Goal: Task Accomplishment & Management: Use online tool/utility

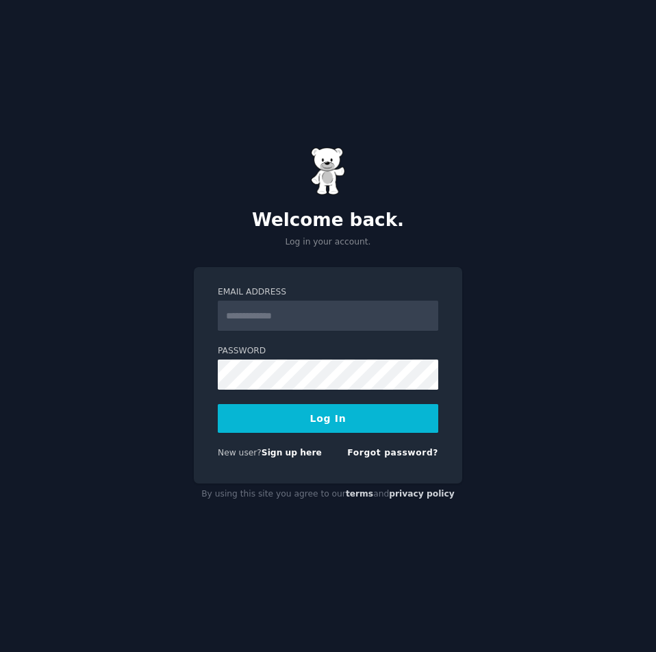
click at [357, 320] on input "Email Address" at bounding box center [328, 316] width 220 height 30
type input "**********"
click at [218, 404] on button "Log In" at bounding box center [328, 418] width 220 height 29
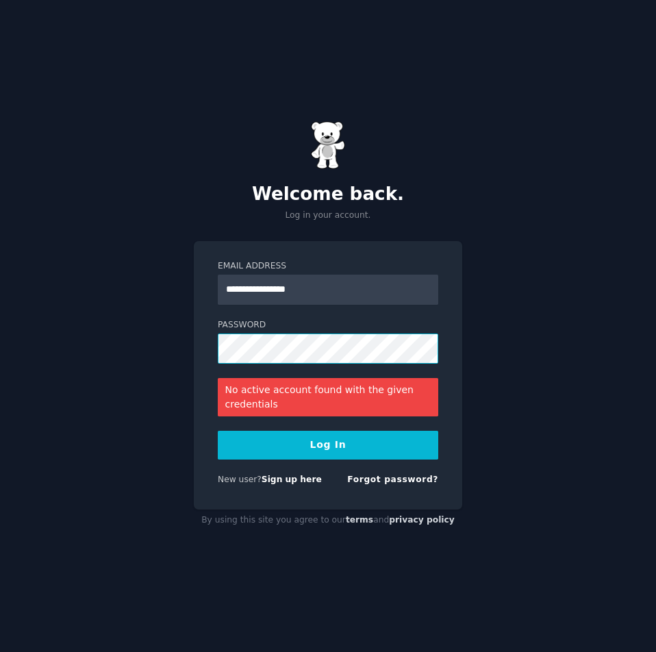
click at [218, 431] on button "Log In" at bounding box center [328, 445] width 220 height 29
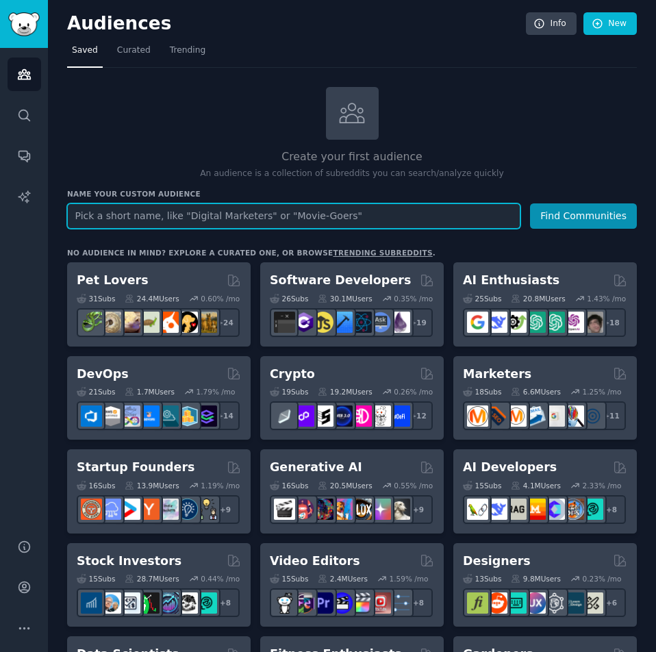
click at [277, 218] on input "text" at bounding box center [293, 215] width 453 height 25
paste input "Boutique accounting firm"
click at [368, 211] on input "Boutique accounting firm" at bounding box center [293, 215] width 453 height 25
type input "Boutique accounting firm"
click at [530, 203] on button "Find Communities" at bounding box center [583, 215] width 107 height 25
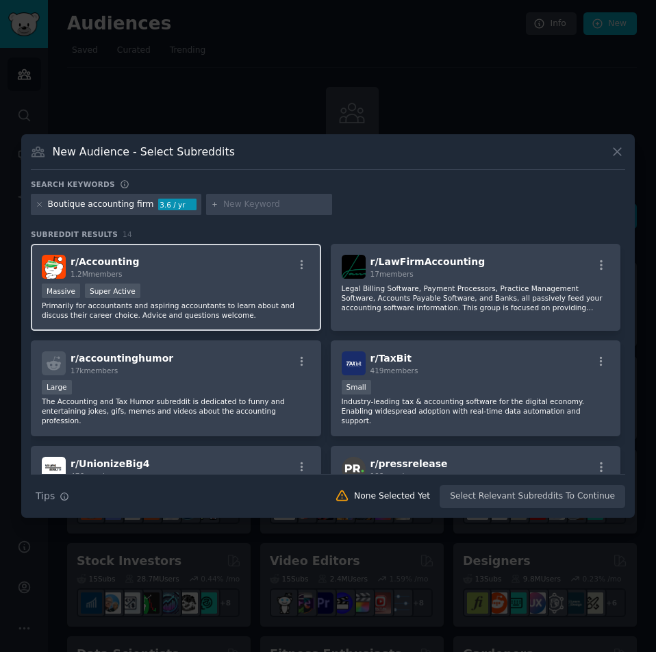
click at [243, 306] on p "Primarily for accountants and aspiring accountants to learn about and discuss t…" at bounding box center [176, 310] width 268 height 19
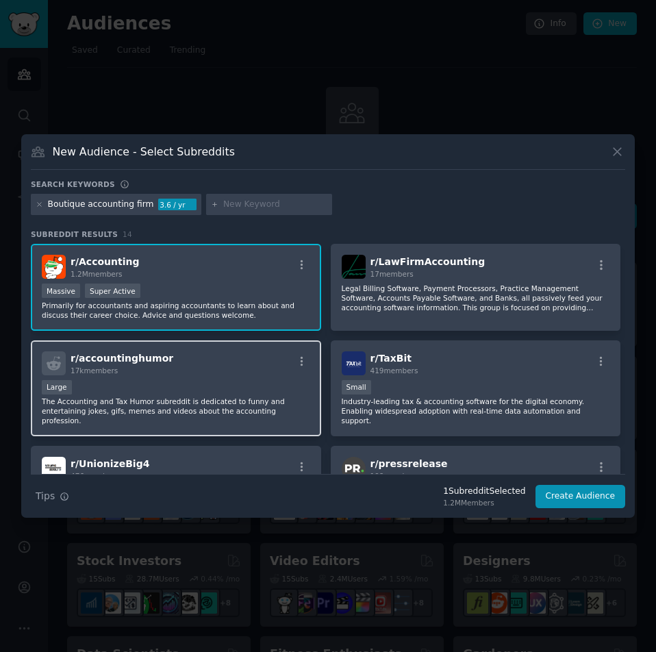
click at [192, 385] on div "Large" at bounding box center [176, 388] width 268 height 17
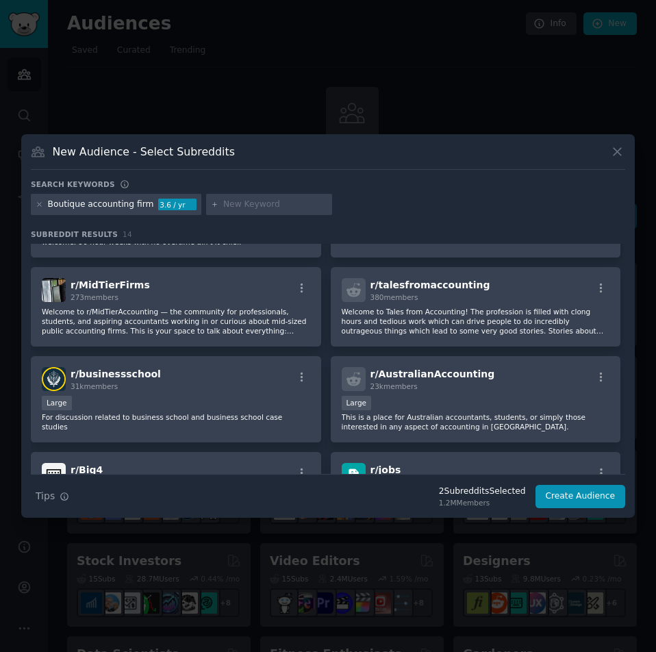
scroll to position [285, 0]
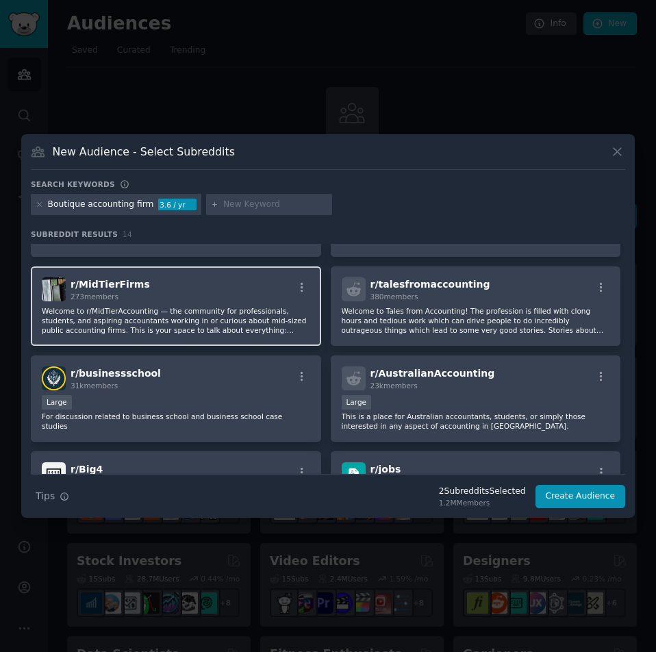
click at [206, 323] on p "Welcome to r/MidTierAccounting — the community for professionals, students, and…" at bounding box center [176, 320] width 268 height 29
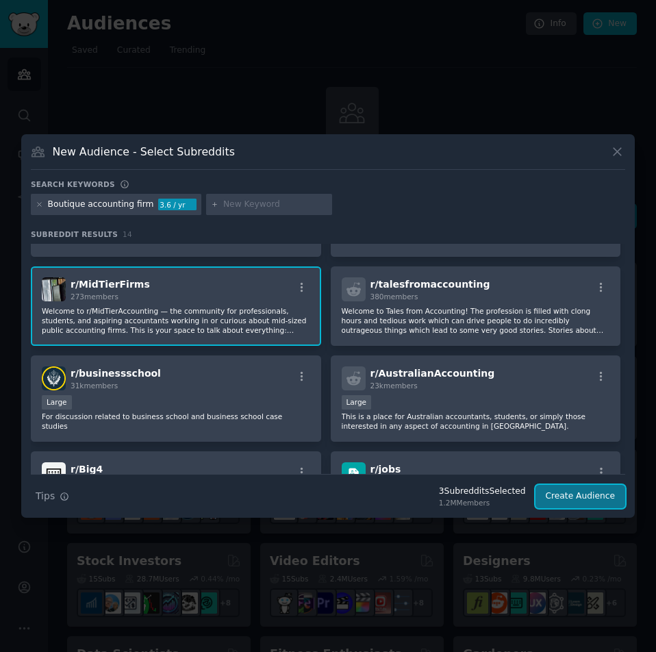
click at [578, 494] on button "Create Audience" at bounding box center [580, 496] width 90 height 23
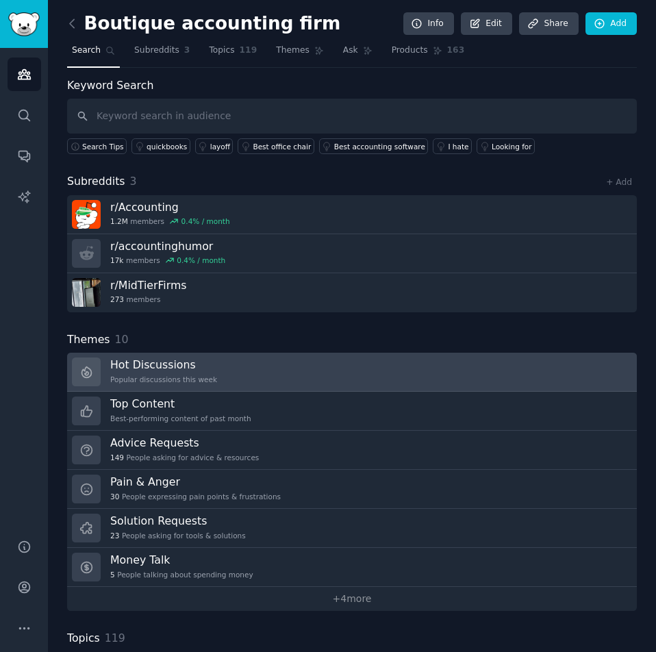
click at [217, 374] on link "Hot Discussions Popular discussions this week" at bounding box center [352, 372] width 570 height 39
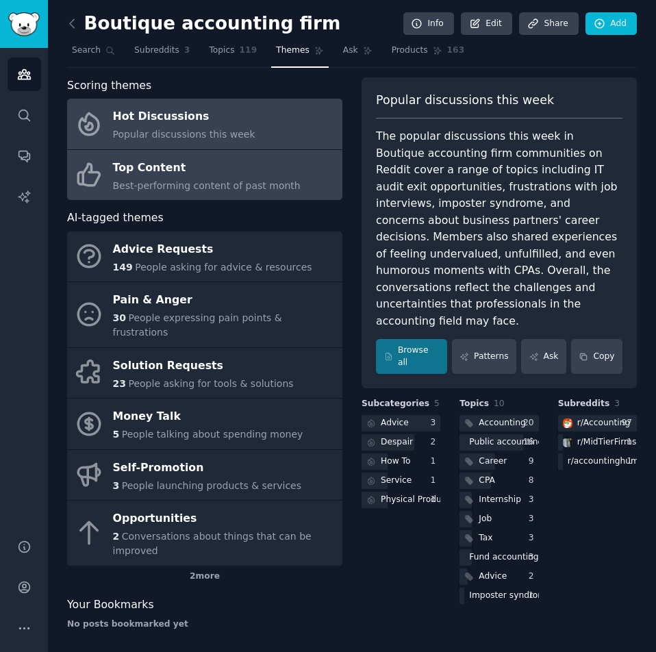
click at [196, 175] on div "Top Content" at bounding box center [207, 168] width 188 height 22
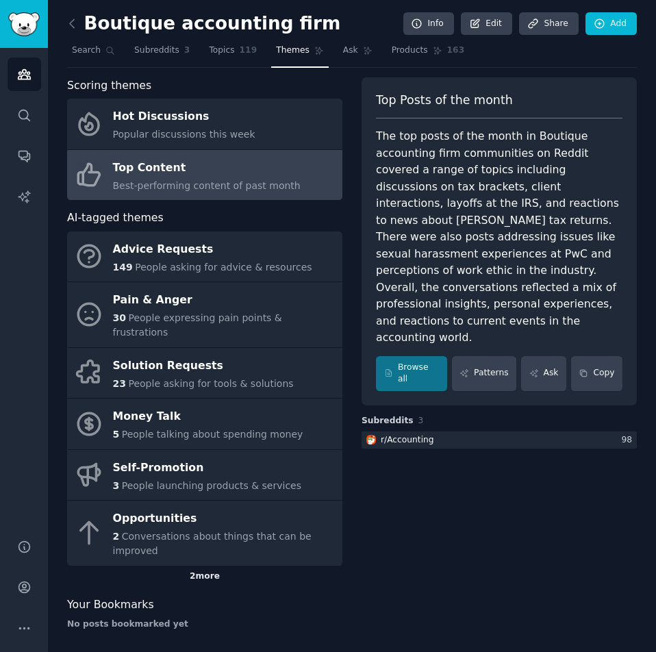
click at [205, 565] on div "2 more" at bounding box center [204, 576] width 275 height 22
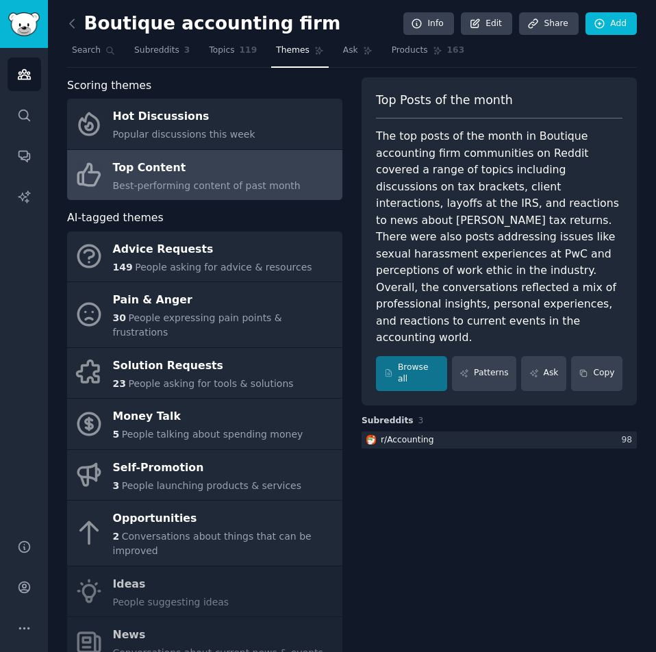
scroll to position [73, 0]
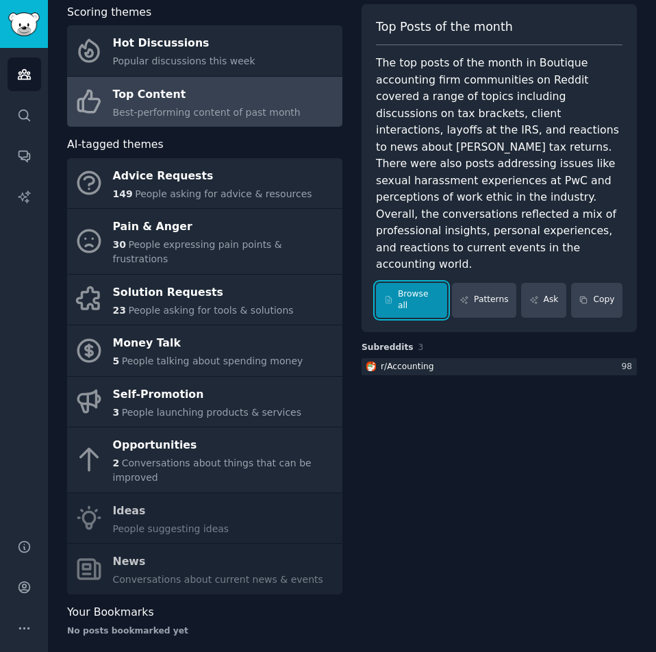
click at [420, 283] on link "Browse all" at bounding box center [411, 300] width 71 height 35
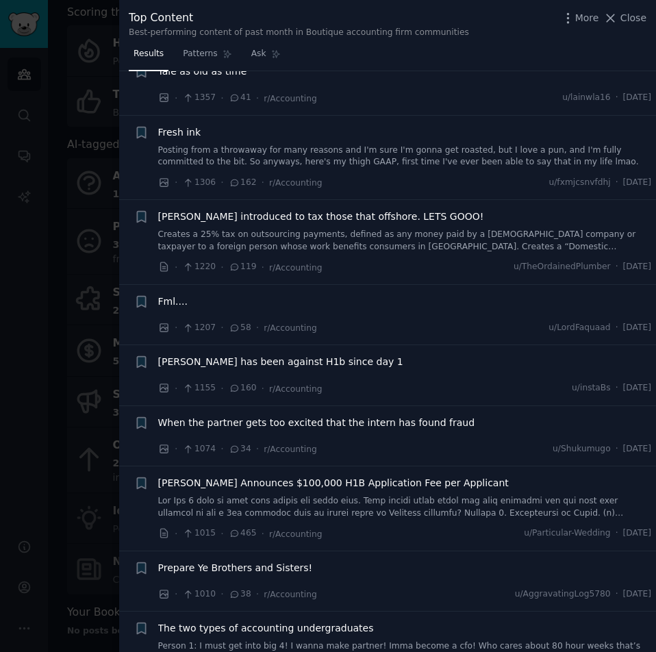
scroll to position [813, 0]
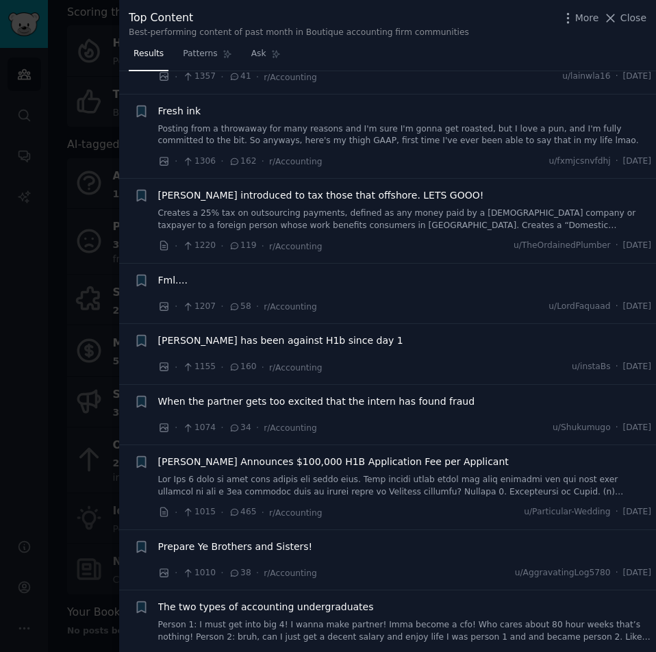
click at [65, 208] on div at bounding box center [328, 326] width 656 height 652
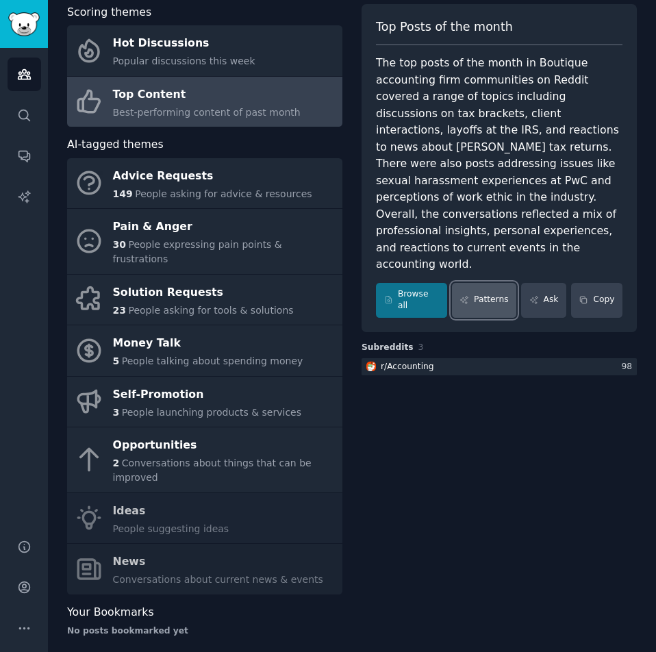
click at [510, 283] on link "Patterns" at bounding box center [484, 300] width 64 height 35
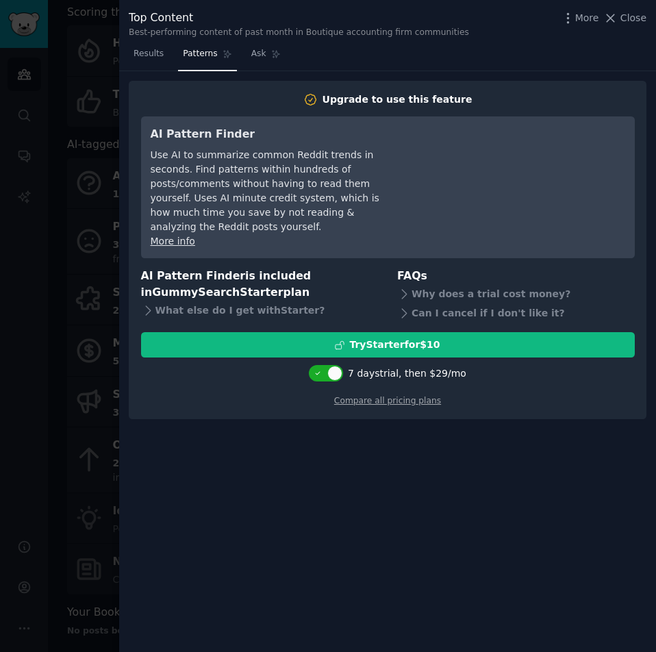
click at [115, 249] on div at bounding box center [328, 326] width 656 height 652
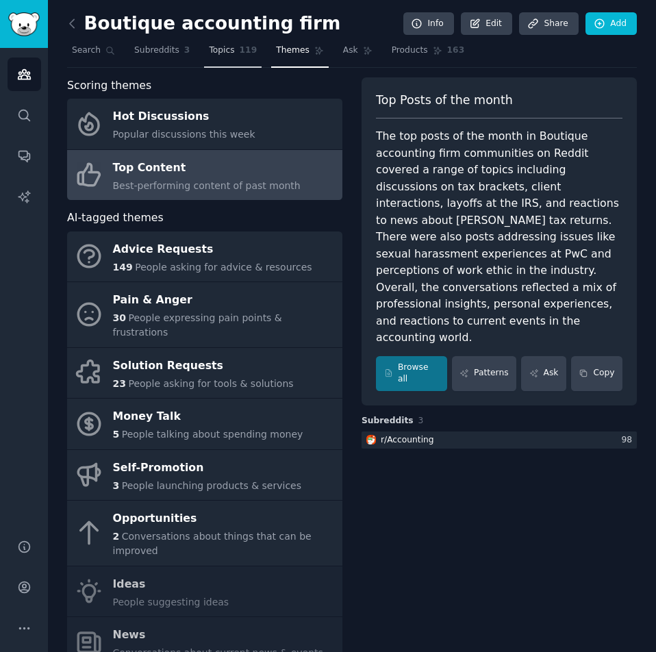
click at [222, 49] on span "Topics" at bounding box center [221, 50] width 25 height 12
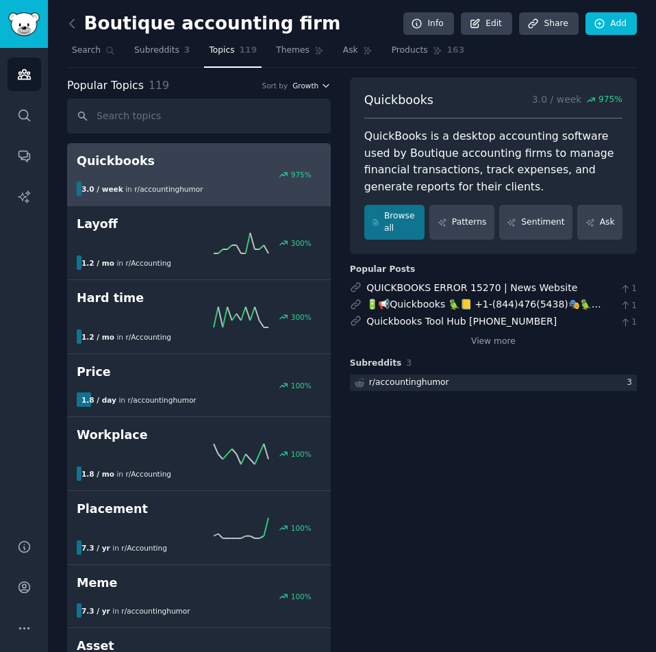
click at [331, 81] on icon "button" at bounding box center [326, 86] width 10 height 10
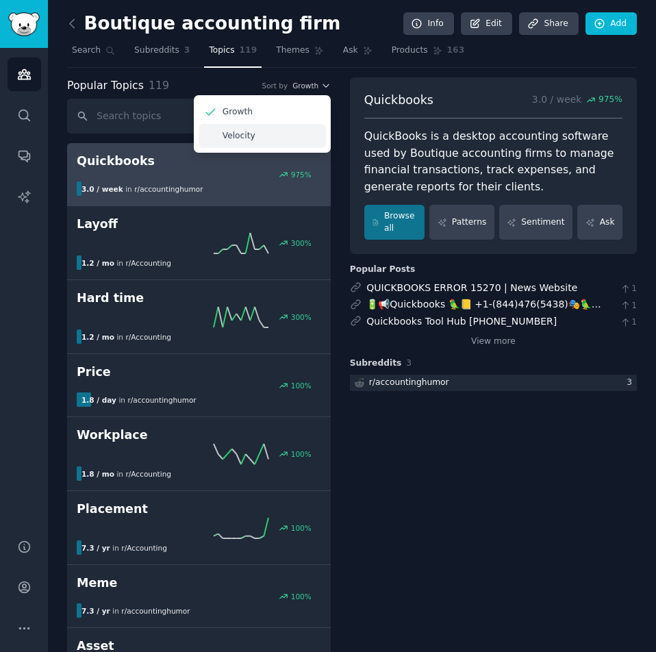
click at [243, 133] on p "Velocity" at bounding box center [238, 136] width 33 height 12
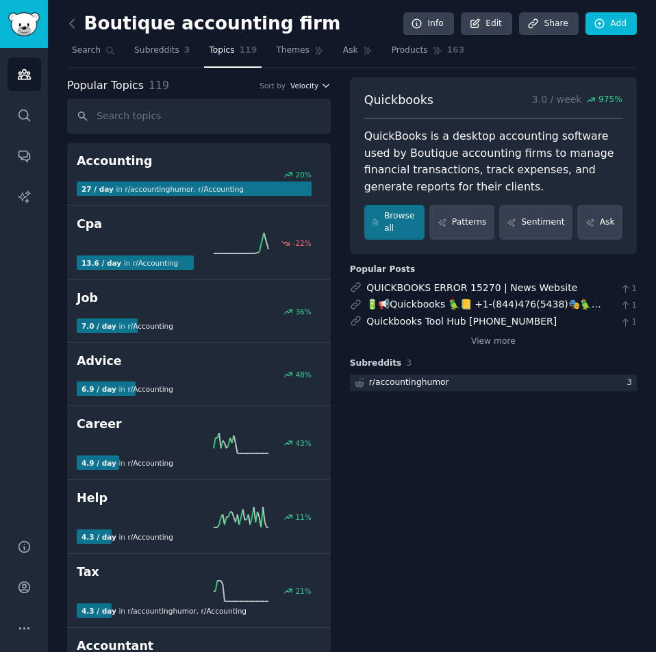
click at [318, 84] on span "Velocity" at bounding box center [304, 86] width 28 height 10
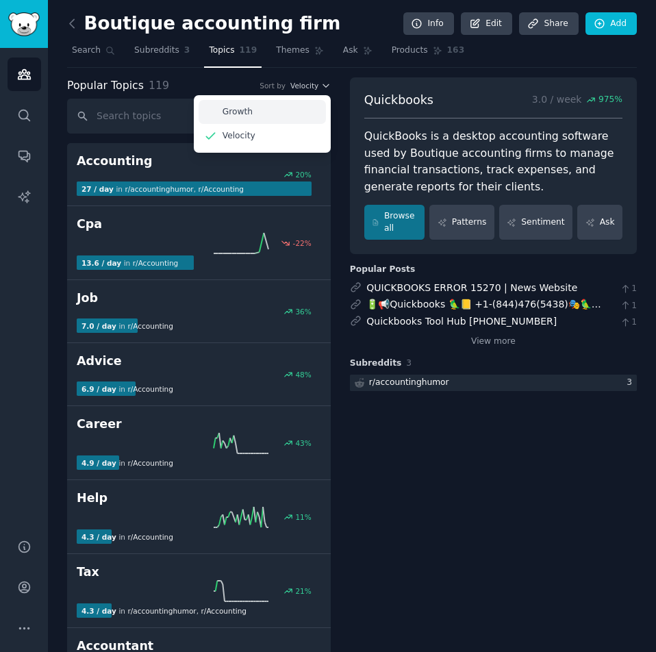
click at [296, 111] on div "Growth" at bounding box center [262, 112] width 127 height 24
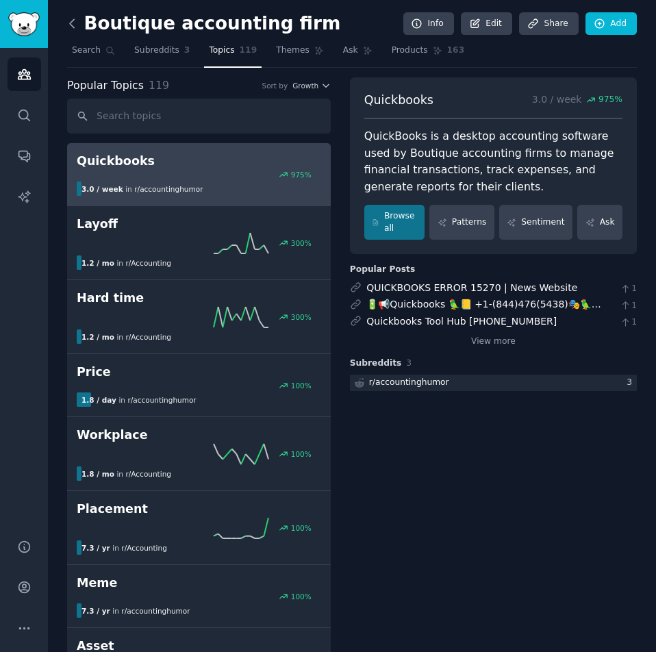
click at [75, 26] on icon at bounding box center [72, 23] width 14 height 14
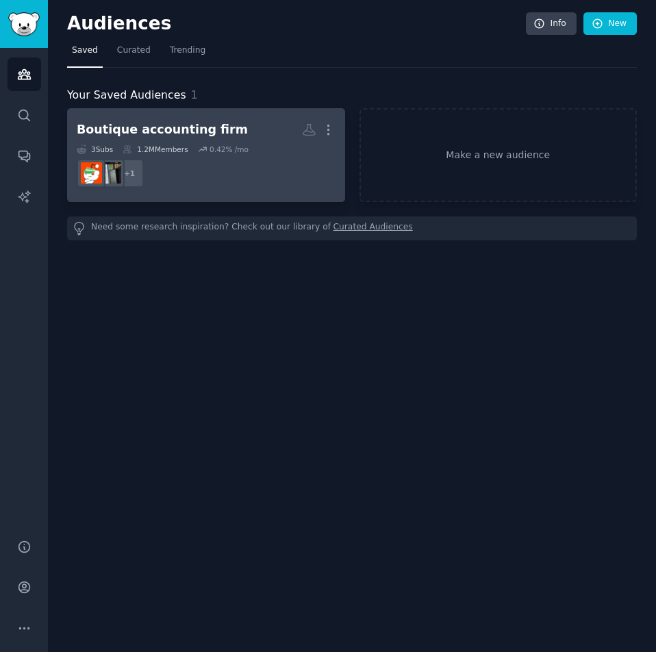
click at [155, 127] on div "Boutique accounting firm" at bounding box center [162, 129] width 171 height 17
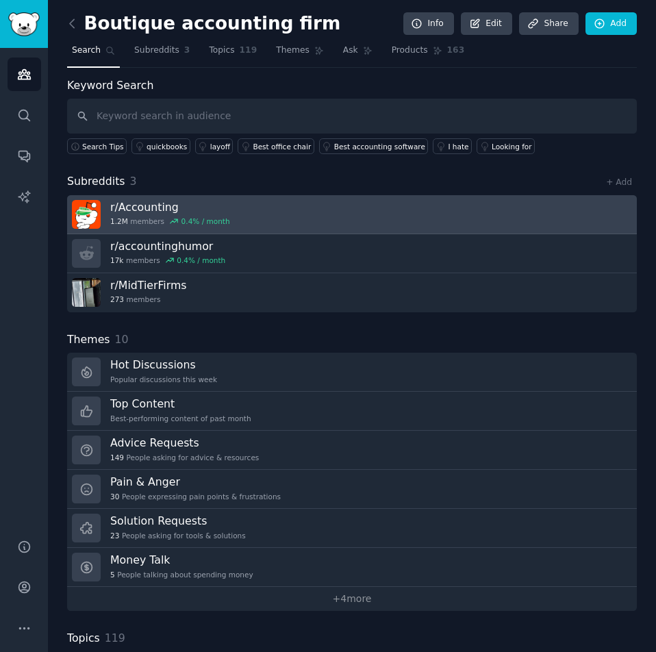
click at [561, 218] on link "r/ Accounting 1.2M members 0.4 % / month" at bounding box center [352, 214] width 570 height 39
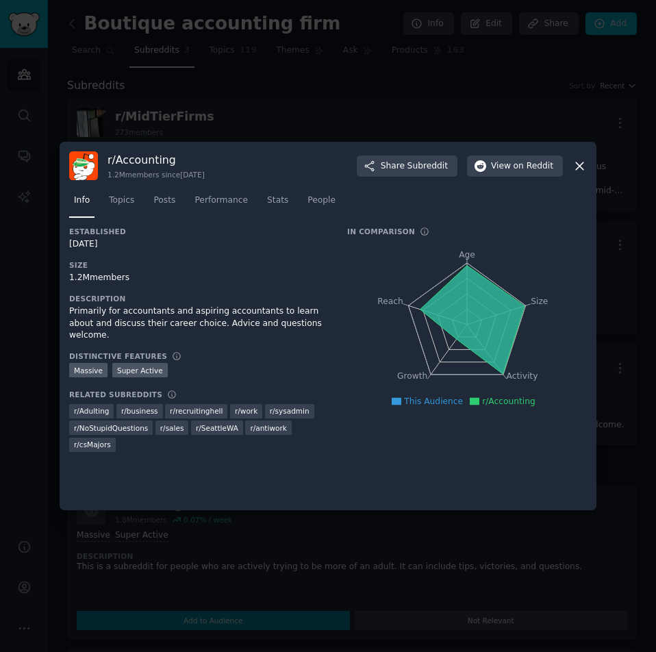
click at [580, 166] on icon at bounding box center [580, 166] width 8 height 8
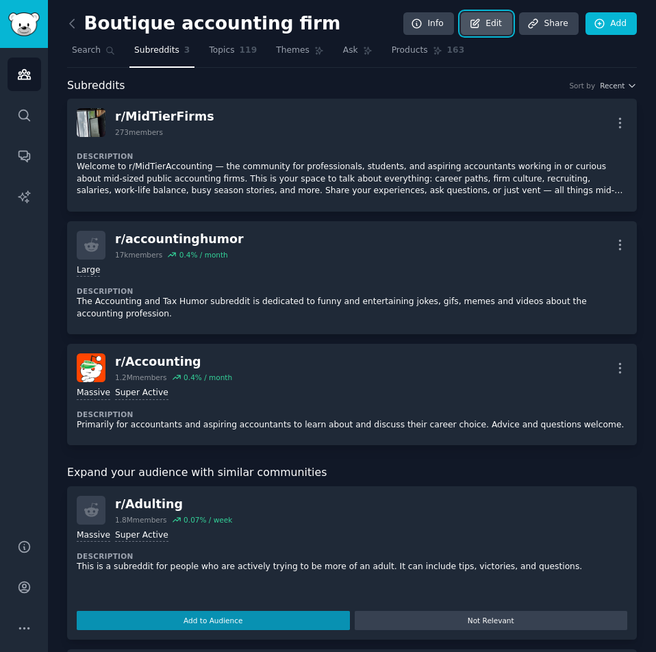
click at [491, 27] on link "Edit" at bounding box center [486, 23] width 51 height 23
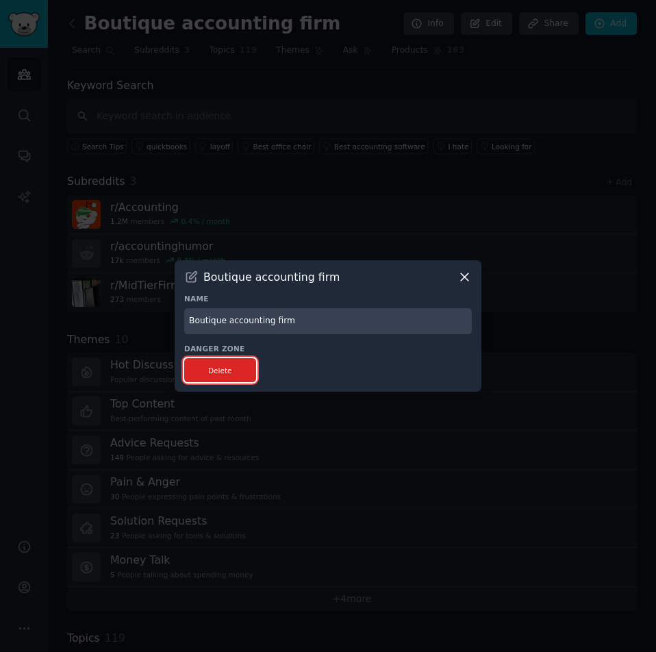
click at [216, 376] on button "Delete" at bounding box center [220, 370] width 72 height 24
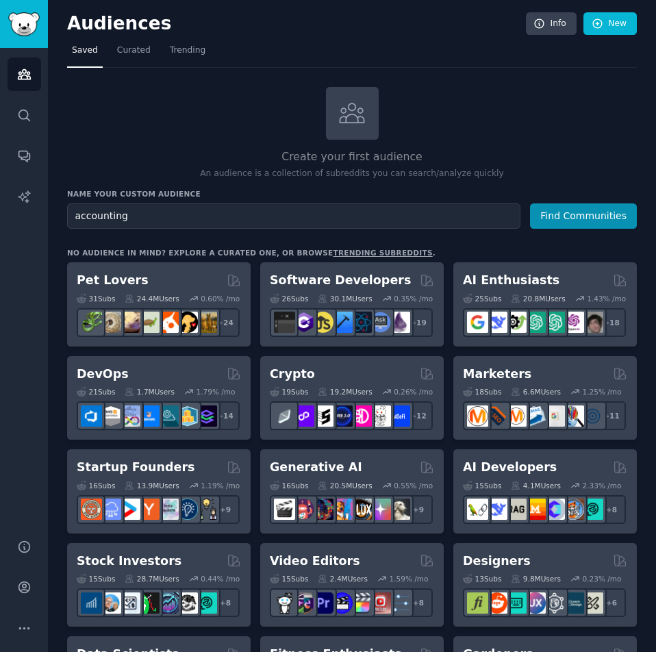
type input "accounting"
click at [530, 203] on button "Find Communities" at bounding box center [583, 215] width 107 height 25
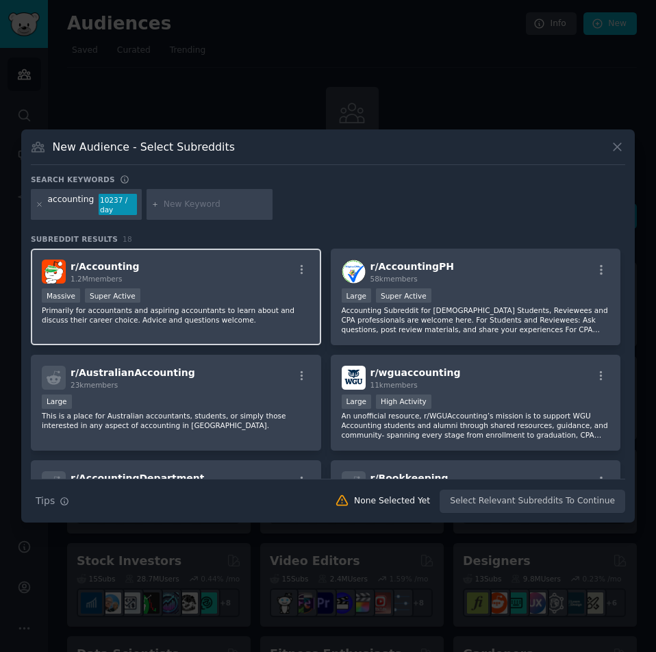
click at [235, 321] on p "Primarily for accountants and aspiring accountants to learn about and discuss t…" at bounding box center [176, 314] width 268 height 19
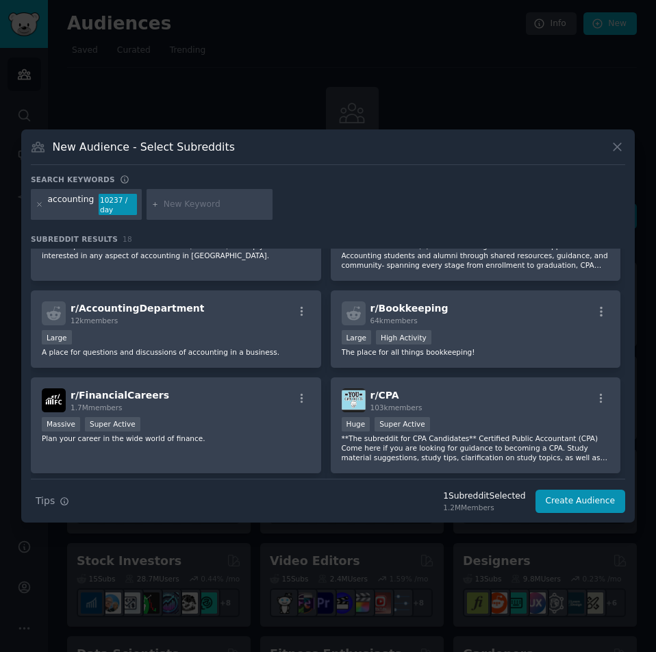
scroll to position [171, 0]
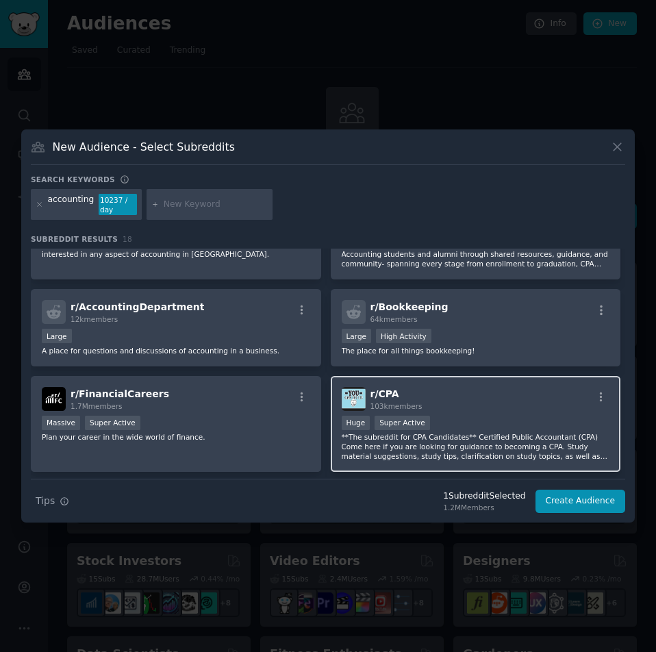
click at [524, 436] on p "**The subreddit for CPA Candidates** Certified Public Accountant (CPA) Come her…" at bounding box center [476, 446] width 268 height 29
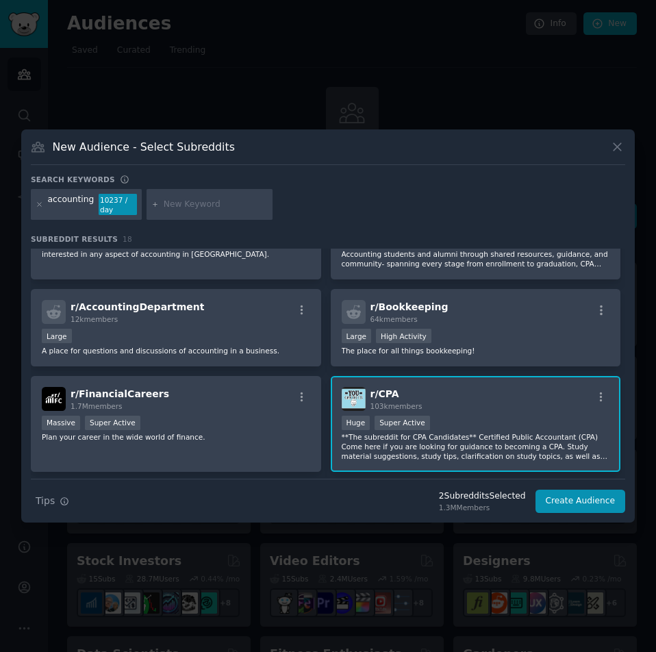
click at [511, 423] on div "Huge Super Active" at bounding box center [476, 424] width 268 height 17
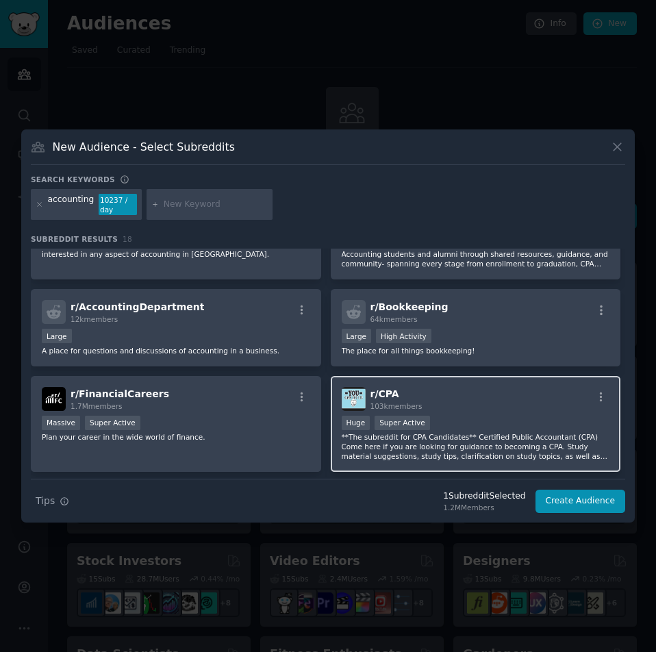
click at [539, 450] on p "**The subreddit for CPA Candidates** Certified Public Accountant (CPA) Come her…" at bounding box center [476, 446] width 268 height 29
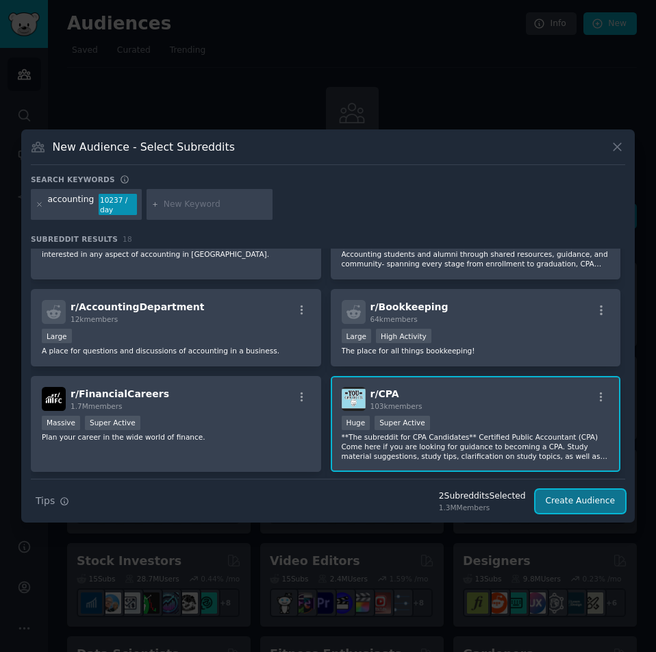
click at [579, 503] on button "Create Audience" at bounding box center [580, 500] width 90 height 23
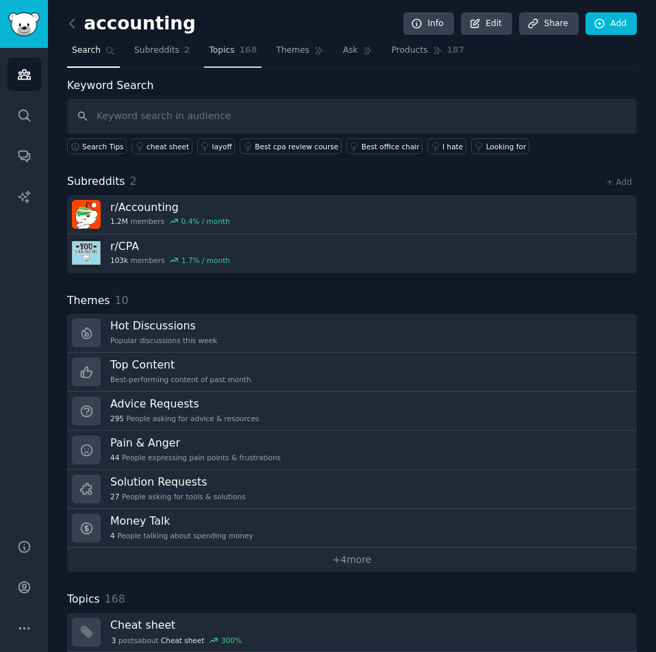
click at [210, 51] on span "Topics" at bounding box center [221, 50] width 25 height 12
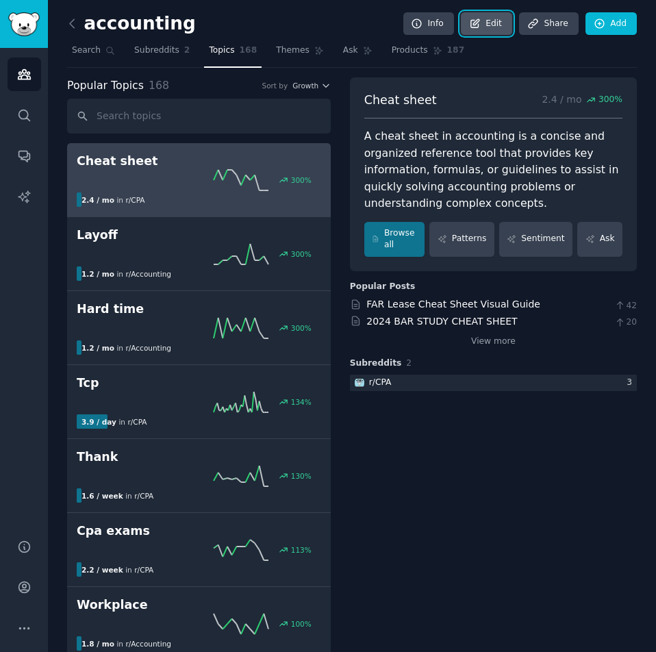
click at [489, 20] on link "Edit" at bounding box center [486, 23] width 51 height 23
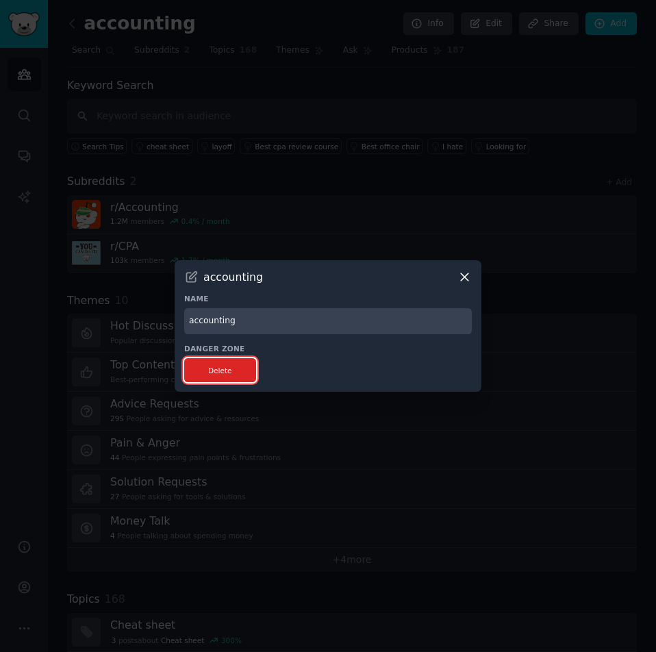
click at [215, 370] on button "Delete" at bounding box center [220, 370] width 72 height 24
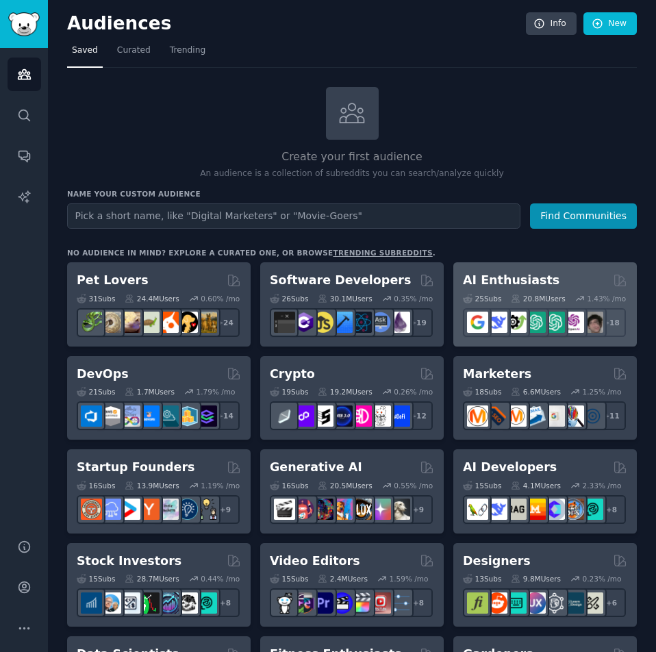
click at [515, 282] on h2 "AI Enthusiasts" at bounding box center [511, 280] width 97 height 17
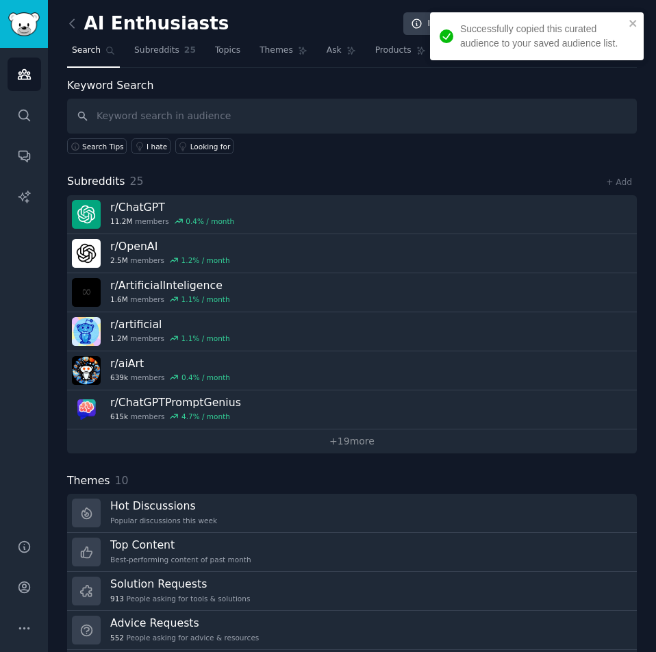
click at [635, 17] on div "Successfully copied this curated audience to your saved audience list." at bounding box center [537, 36] width 214 height 48
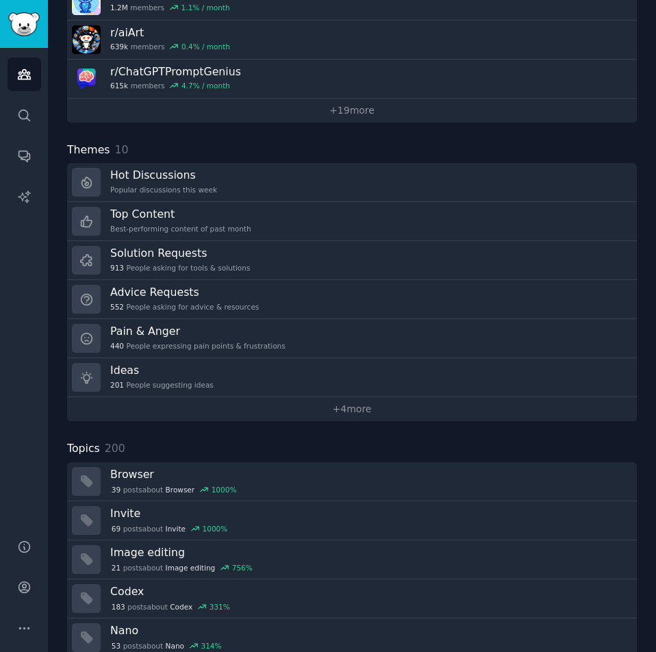
scroll to position [418, 0]
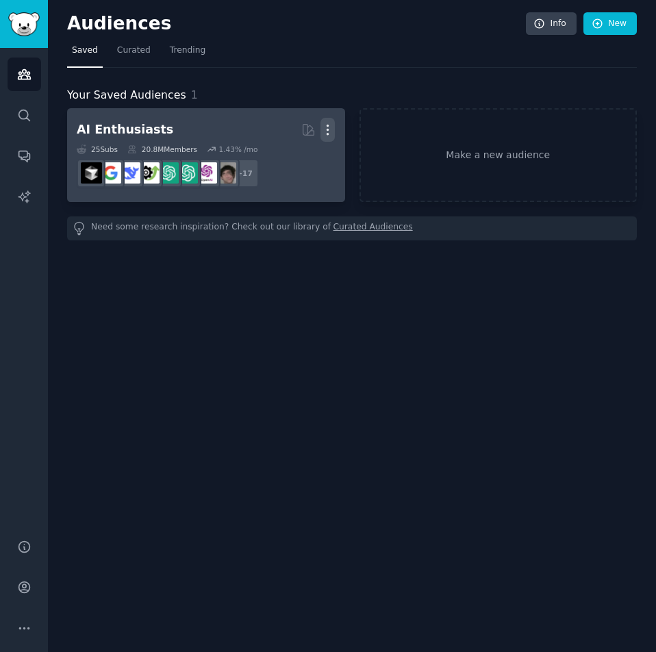
click at [325, 135] on icon "button" at bounding box center [327, 130] width 14 height 14
click at [288, 160] on p "Delete" at bounding box center [290, 158] width 31 height 14
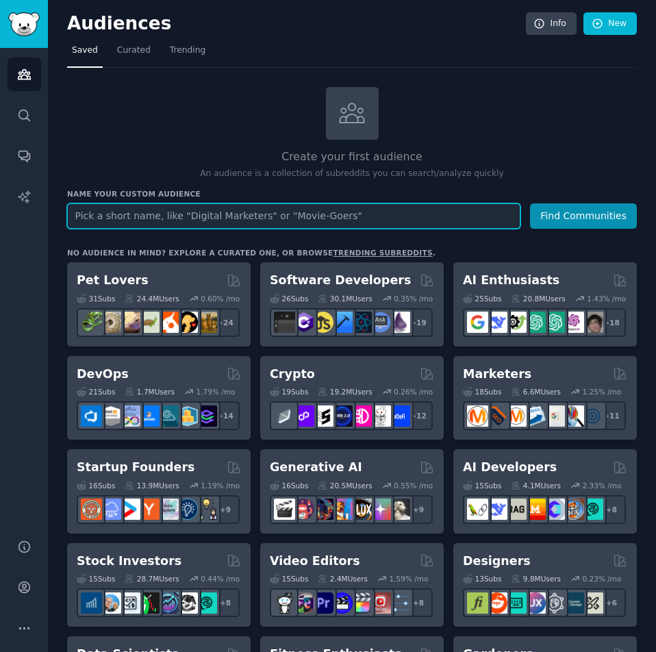
click at [258, 220] on input "text" at bounding box center [293, 215] width 453 height 25
click at [268, 214] on input "text" at bounding box center [293, 215] width 453 height 25
type input "young ai entrepreneur"
click at [530, 203] on button "Find Communities" at bounding box center [583, 215] width 107 height 25
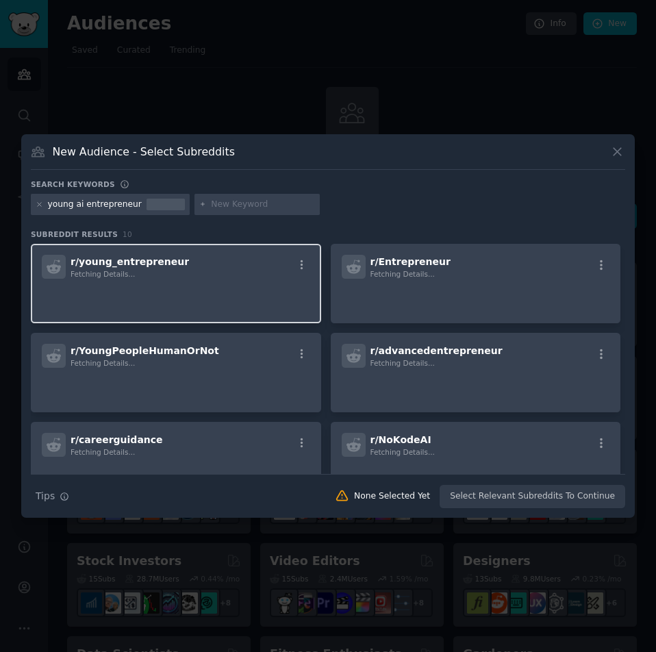
click at [220, 273] on div "r/ young_entrepreneur Fetching Details..." at bounding box center [176, 267] width 268 height 24
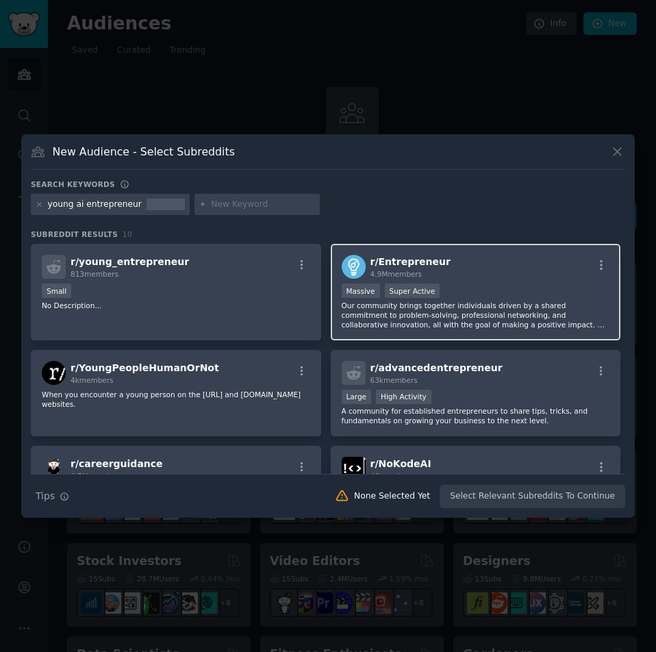
click at [495, 294] on div ">= 95th percentile for submissions / day Massive Super Active" at bounding box center [476, 291] width 268 height 17
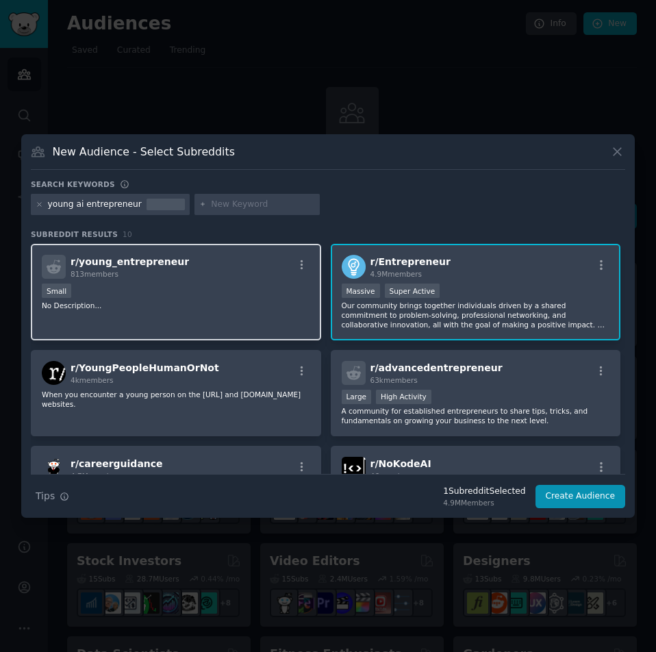
click at [211, 301] on p "No Description..." at bounding box center [176, 306] width 268 height 10
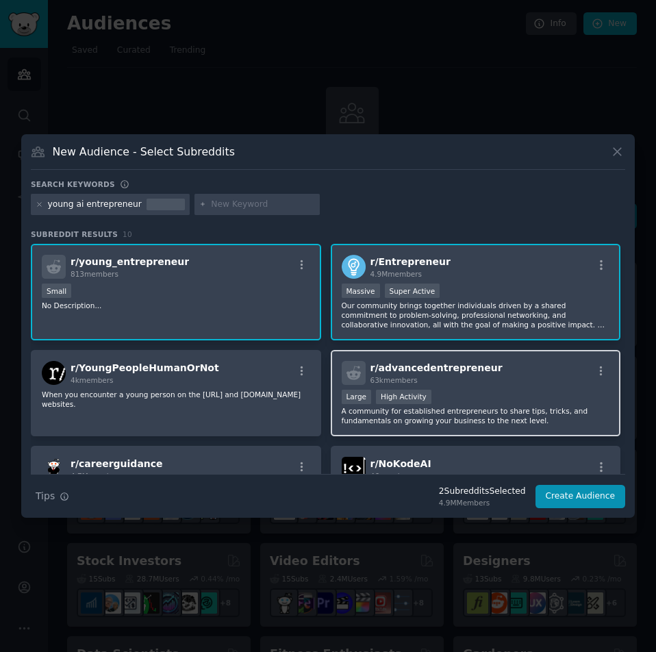
click at [544, 394] on div ">= 80th percentile for submissions / day Large High Activity" at bounding box center [476, 398] width 268 height 17
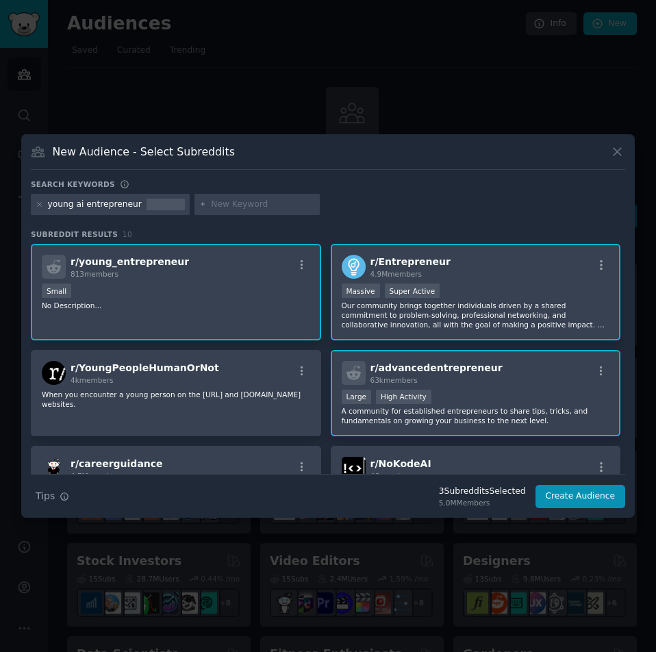
click at [496, 394] on div ">= 80th percentile for submissions / day Large High Activity" at bounding box center [476, 398] width 268 height 17
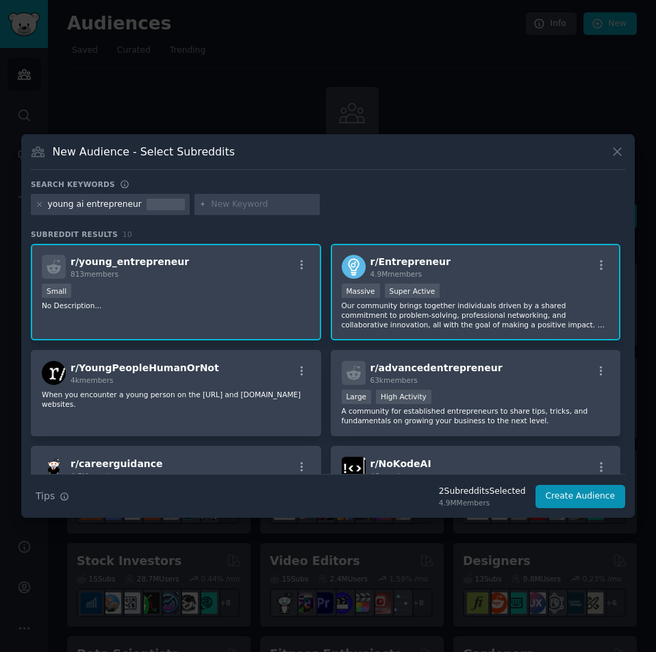
click at [244, 320] on div "r/ young_entrepreneur 813 members Small No Description..." at bounding box center [176, 292] width 290 height 97
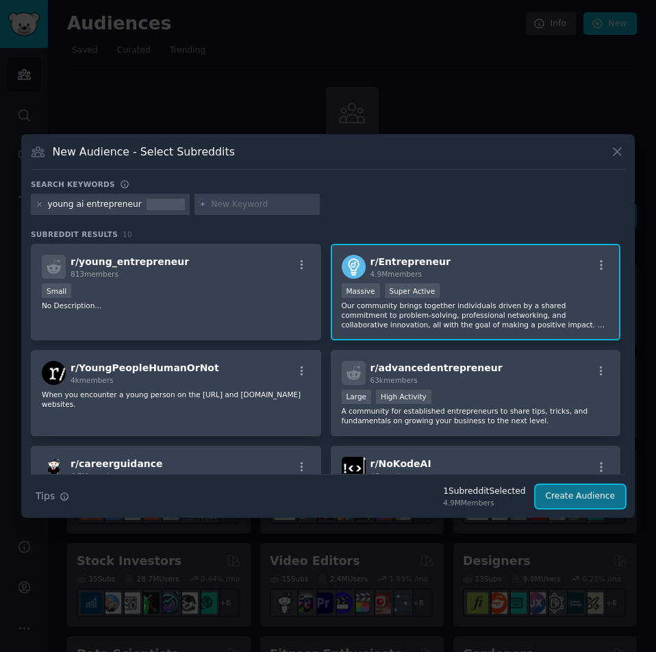
click at [580, 503] on button "Create Audience" at bounding box center [580, 496] width 90 height 23
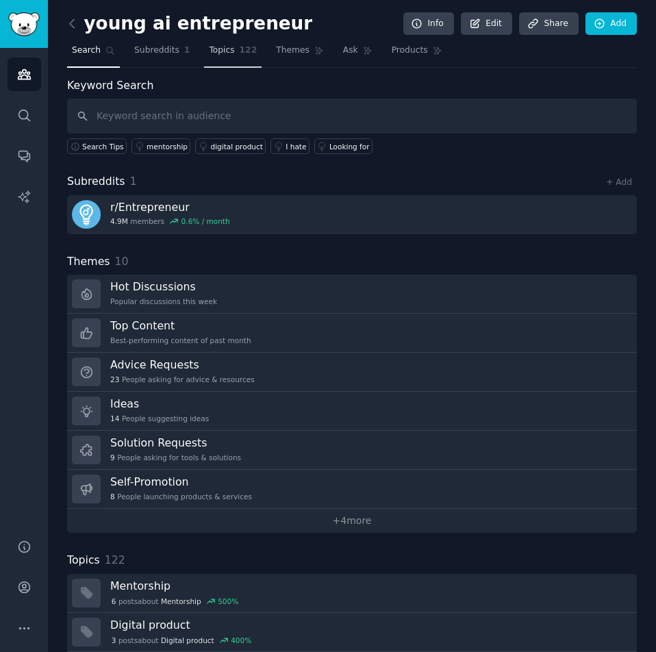
click at [214, 51] on span "Topics" at bounding box center [221, 50] width 25 height 12
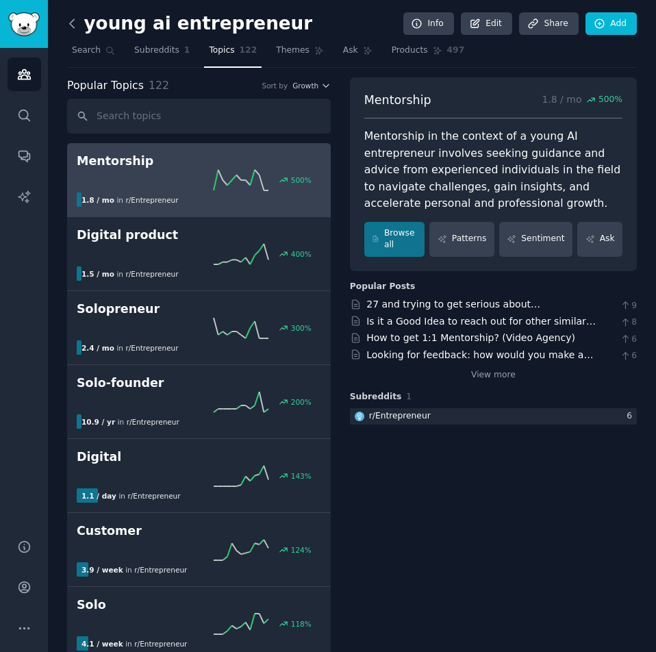
click at [77, 24] on icon at bounding box center [72, 23] width 14 height 14
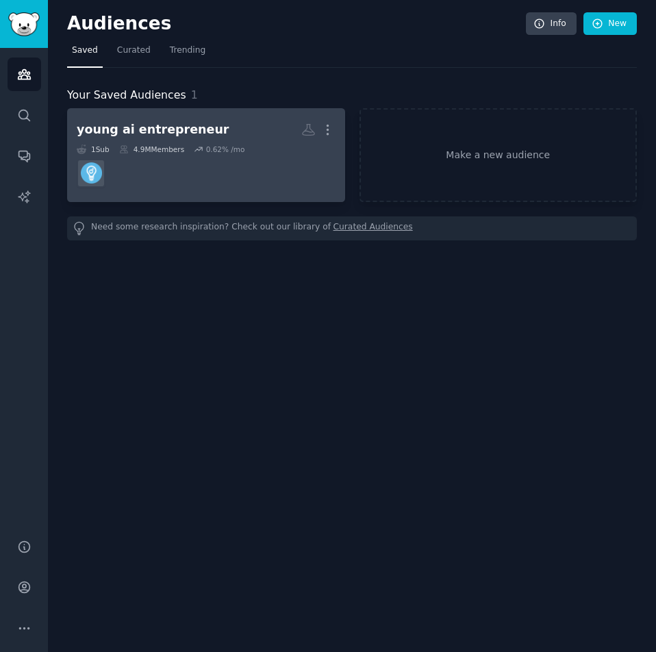
click at [335, 124] on link "young ai entrepreneur More 1 Sub 4.9M Members 0.62 % /mo" at bounding box center [206, 155] width 278 height 94
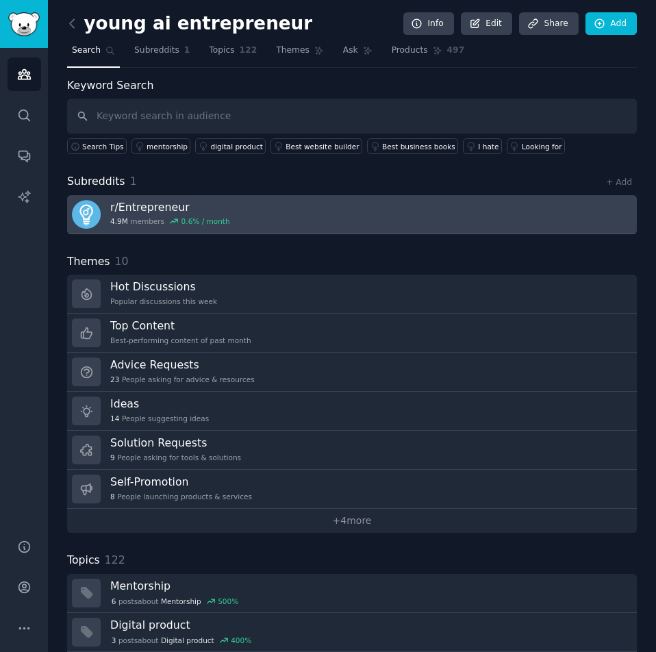
click at [223, 204] on link "r/ Entrepreneur 4.9M members 0.6 % / month" at bounding box center [352, 214] width 570 height 39
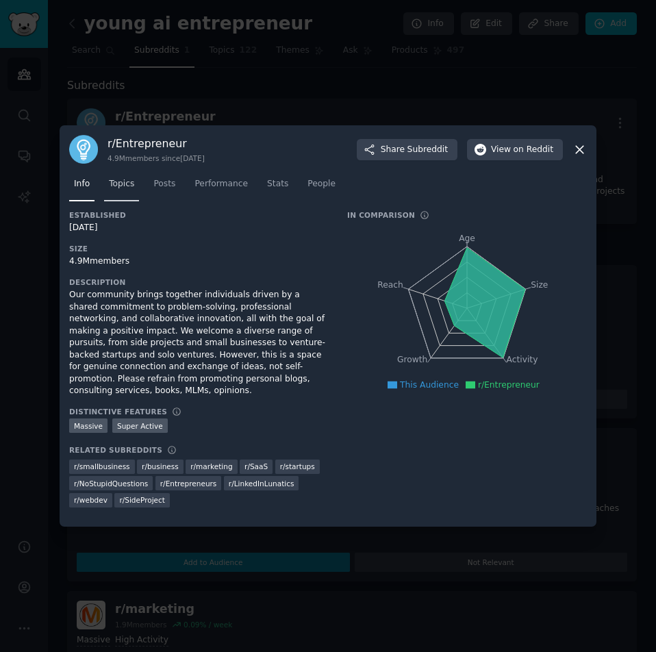
click at [124, 189] on span "Topics" at bounding box center [121, 184] width 25 height 12
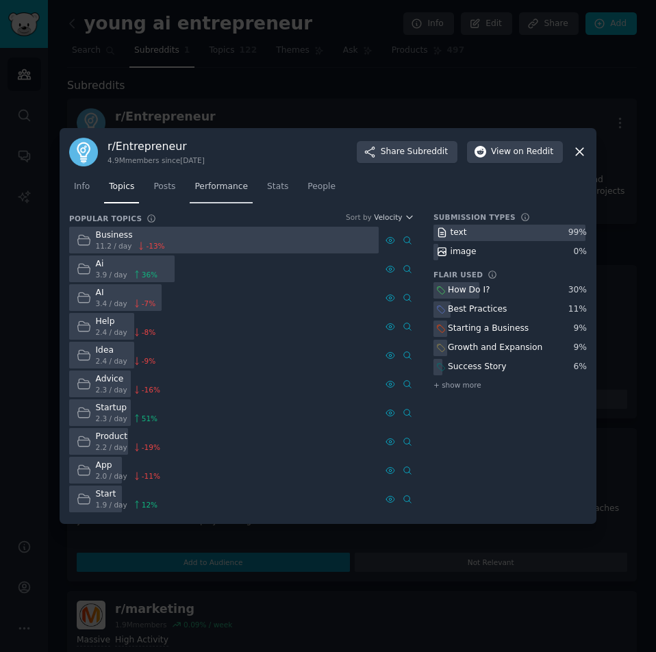
click at [205, 190] on span "Performance" at bounding box center [220, 187] width 53 height 12
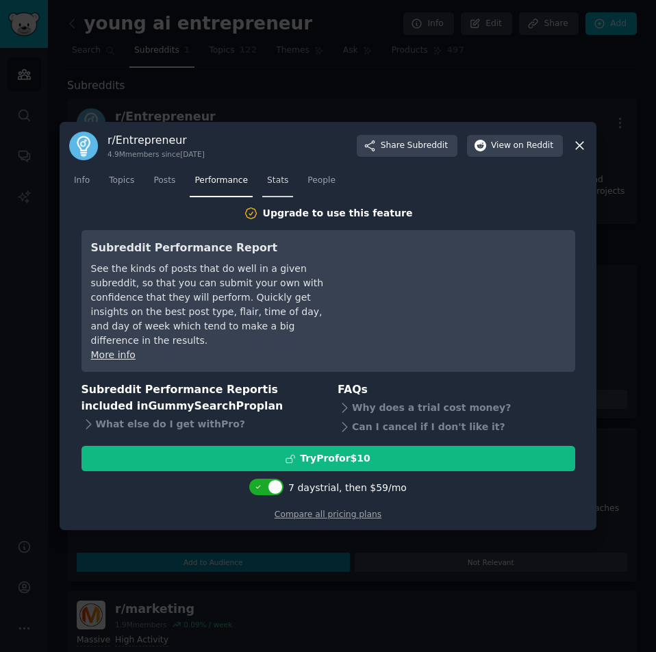
click at [270, 186] on span "Stats" at bounding box center [277, 181] width 21 height 12
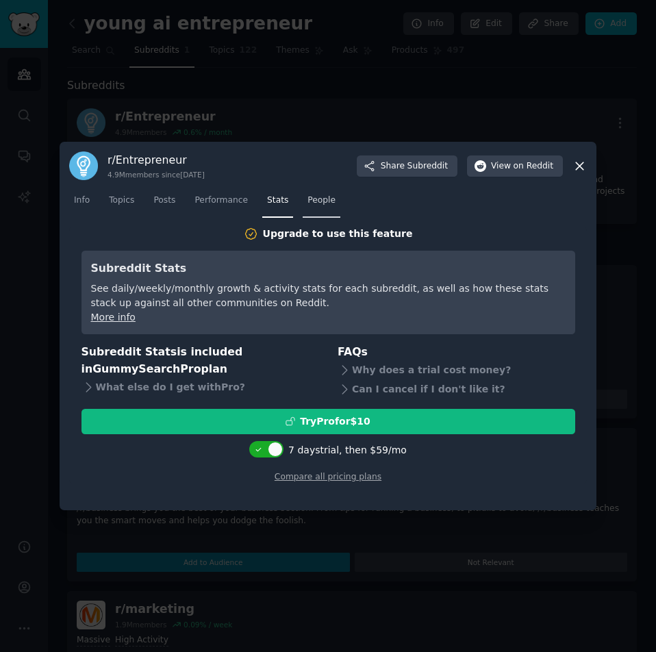
click at [312, 203] on span "People" at bounding box center [321, 200] width 28 height 12
click at [272, 205] on span "Stats" at bounding box center [277, 200] width 21 height 12
click at [583, 168] on icon at bounding box center [579, 166] width 14 height 14
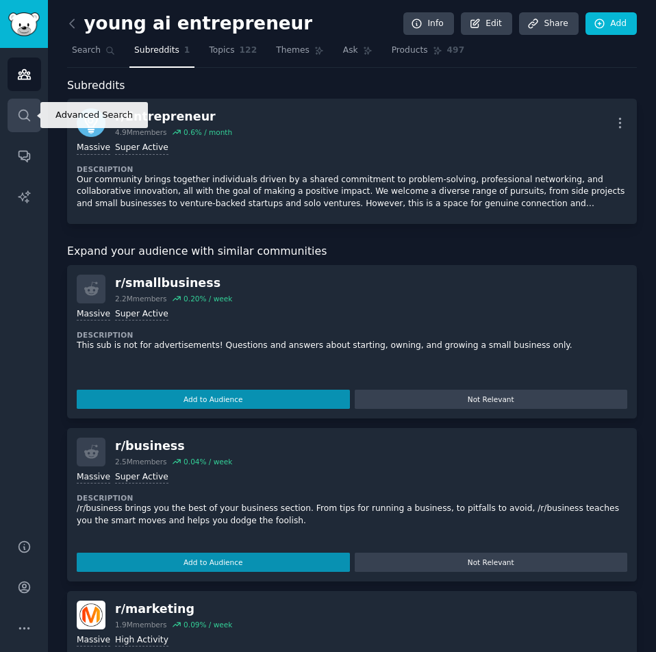
click at [24, 114] on icon "Sidebar" at bounding box center [24, 115] width 14 height 14
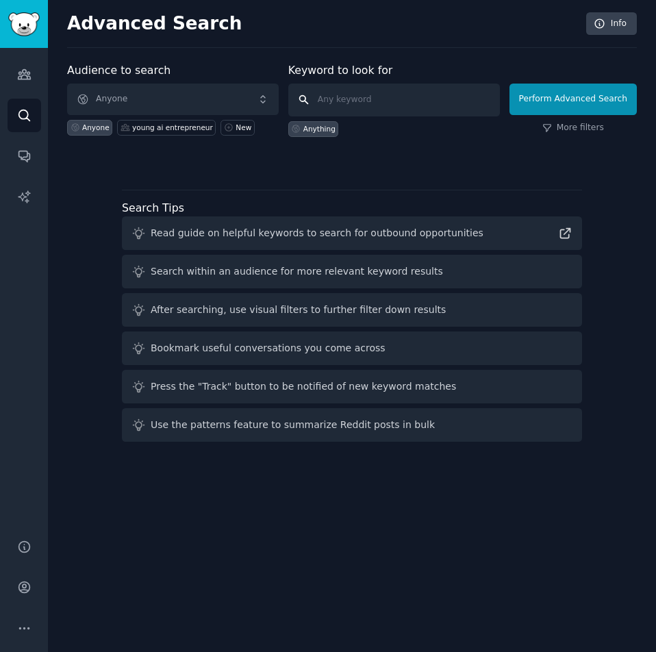
click at [394, 99] on input "text" at bounding box center [394, 100] width 212 height 33
type input "내"
type input "solopreneur"
click button "Perform Advanced Search" at bounding box center [572, 99] width 127 height 31
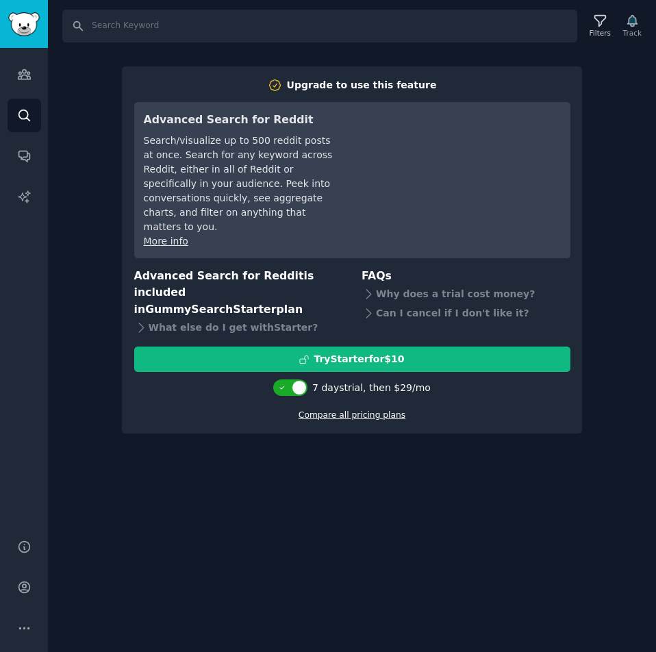
click at [348, 410] on link "Compare all pricing plans" at bounding box center [351, 415] width 107 height 10
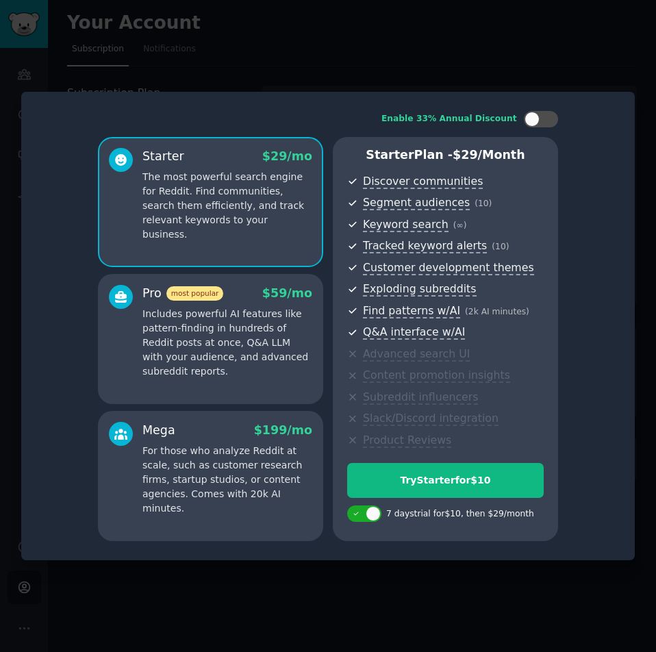
click at [457, 78] on div at bounding box center [328, 326] width 656 height 652
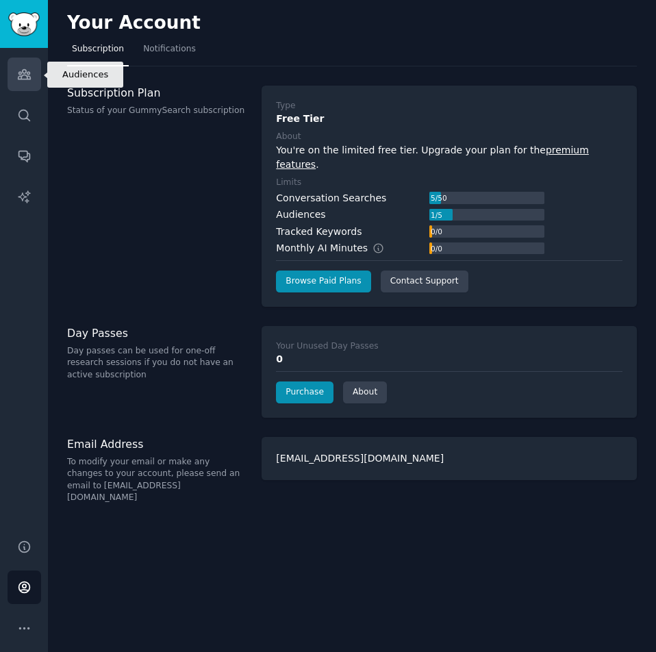
click at [27, 78] on icon "Sidebar" at bounding box center [24, 75] width 12 height 10
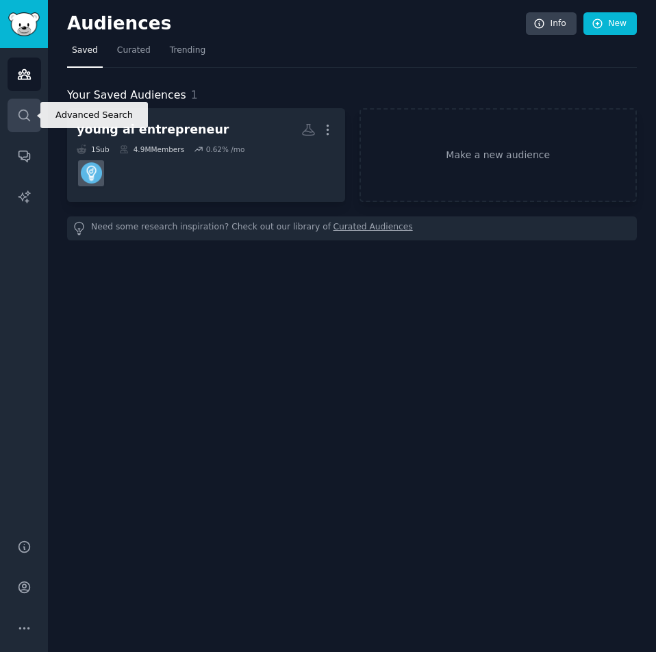
click at [27, 117] on icon "Sidebar" at bounding box center [23, 115] width 11 height 11
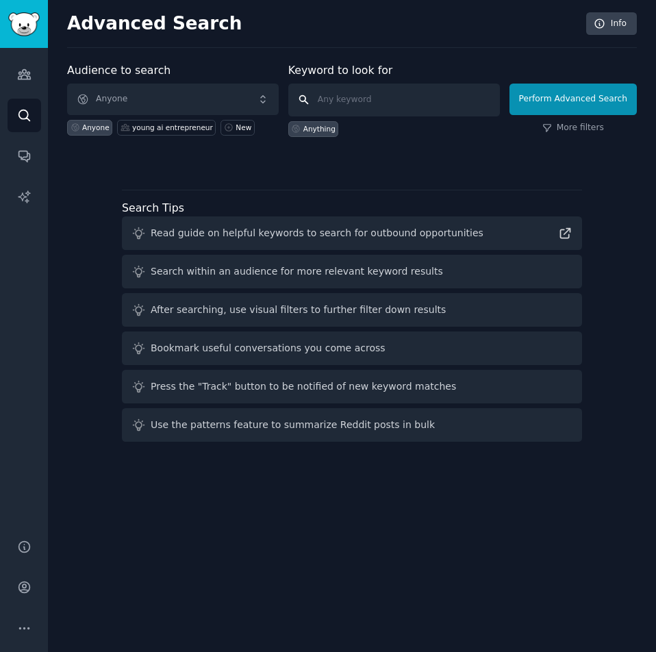
click at [407, 86] on input "text" at bounding box center [394, 100] width 212 height 33
type input "ㅛ"
type input "ycombinator"
click button "Perform Advanced Search" at bounding box center [572, 99] width 127 height 31
